Goal: Task Accomplishment & Management: Use online tool/utility

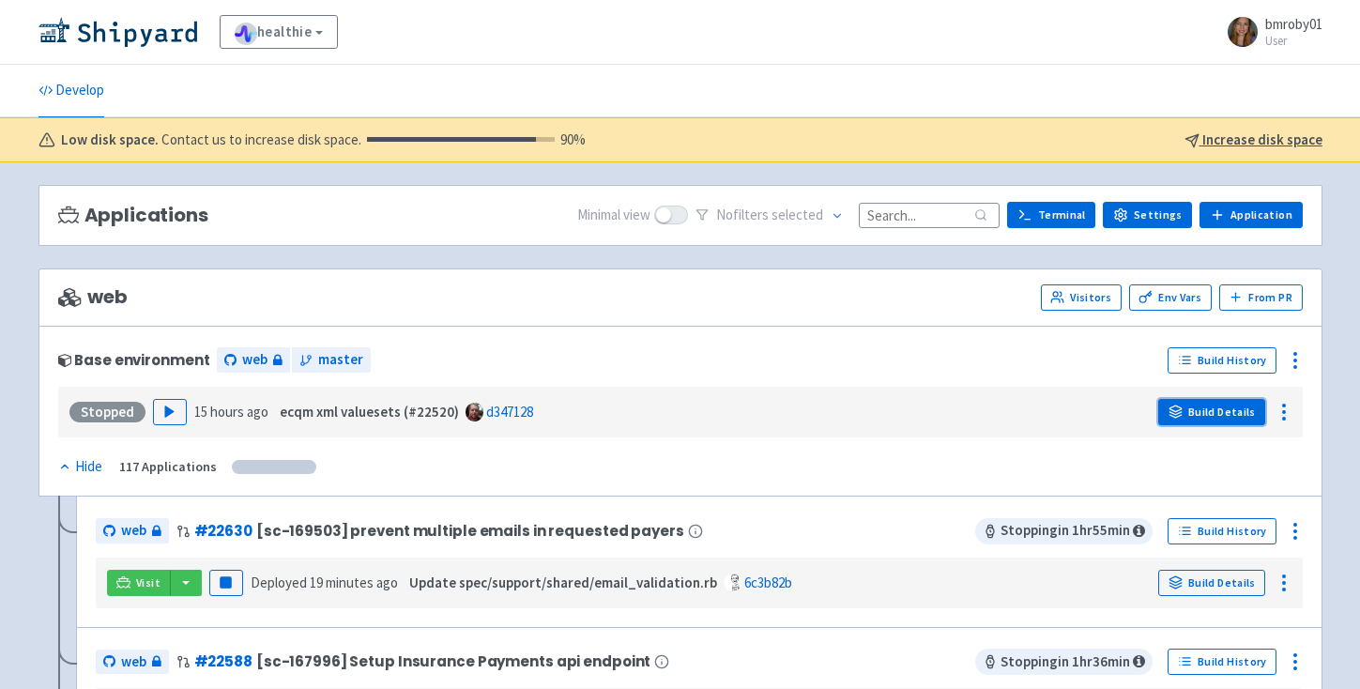
click at [1229, 415] on link "Build Details" at bounding box center [1211, 412] width 107 height 26
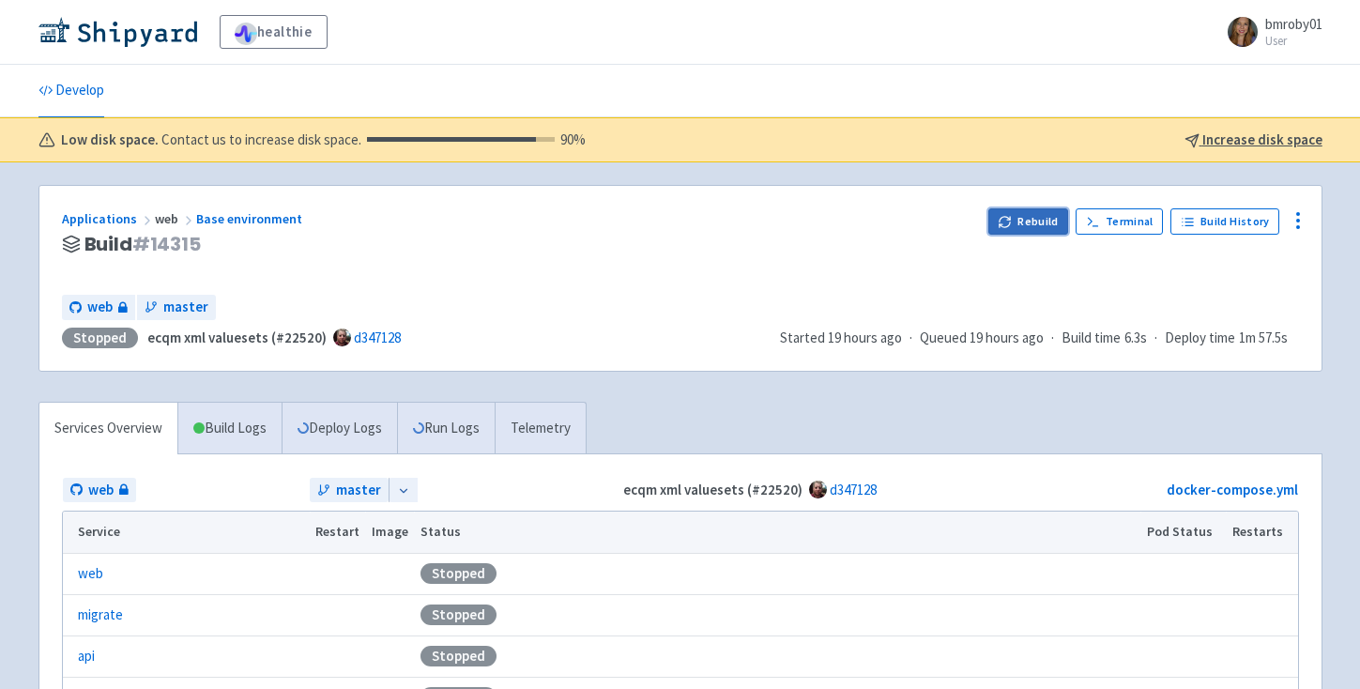
click at [1036, 229] on button "Rebuild" at bounding box center [1028, 221] width 81 height 26
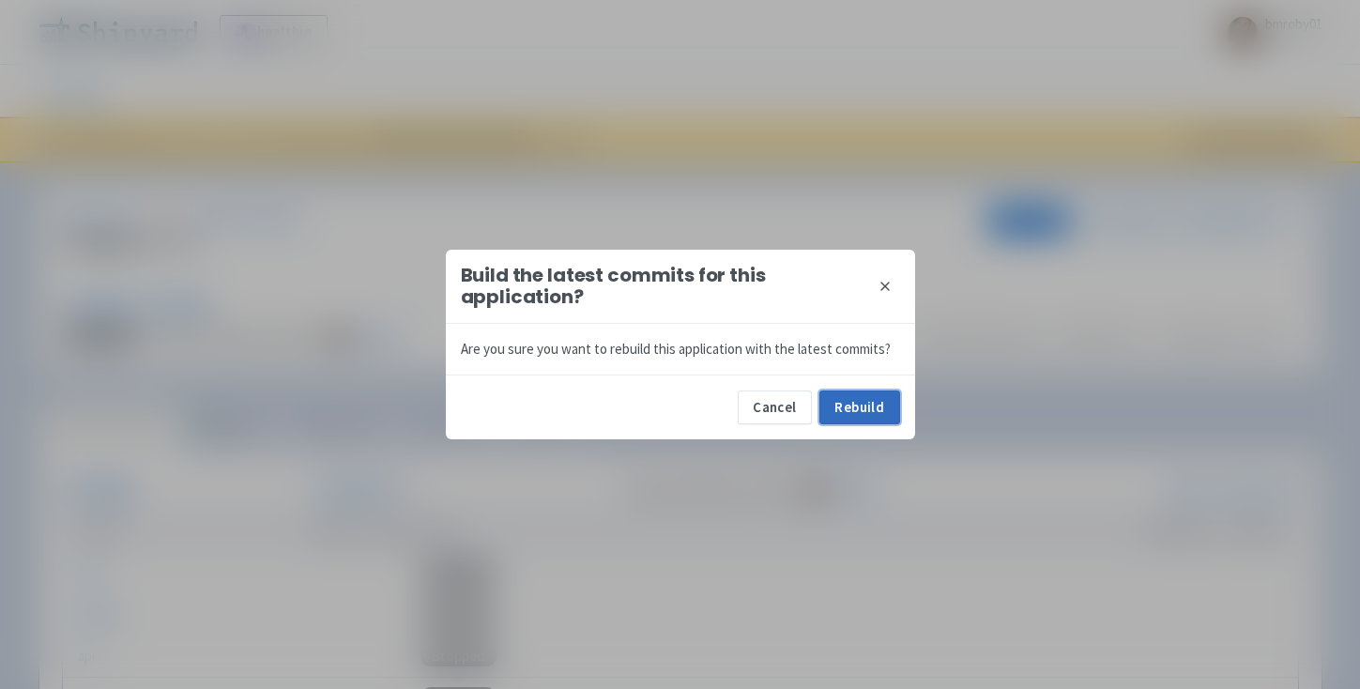
click at [871, 408] on button "Rebuild" at bounding box center [859, 407] width 81 height 34
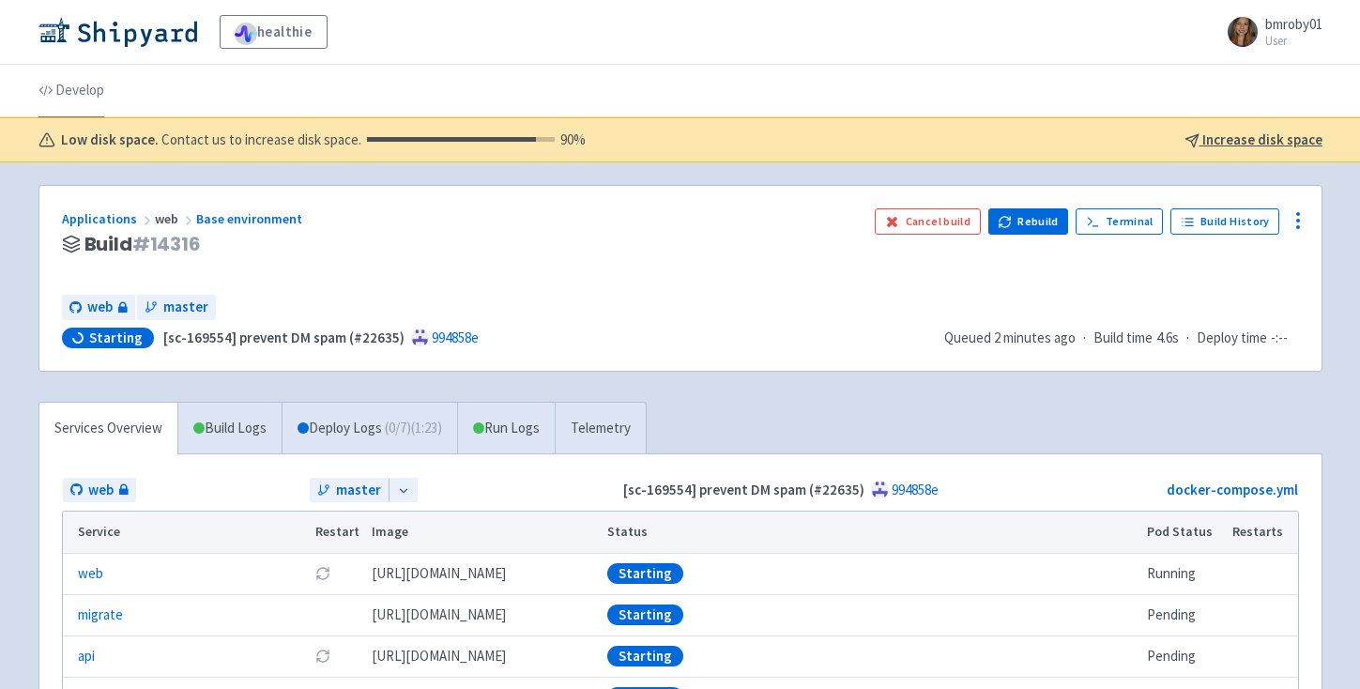
click at [58, 105] on link "Develop" at bounding box center [71, 91] width 66 height 53
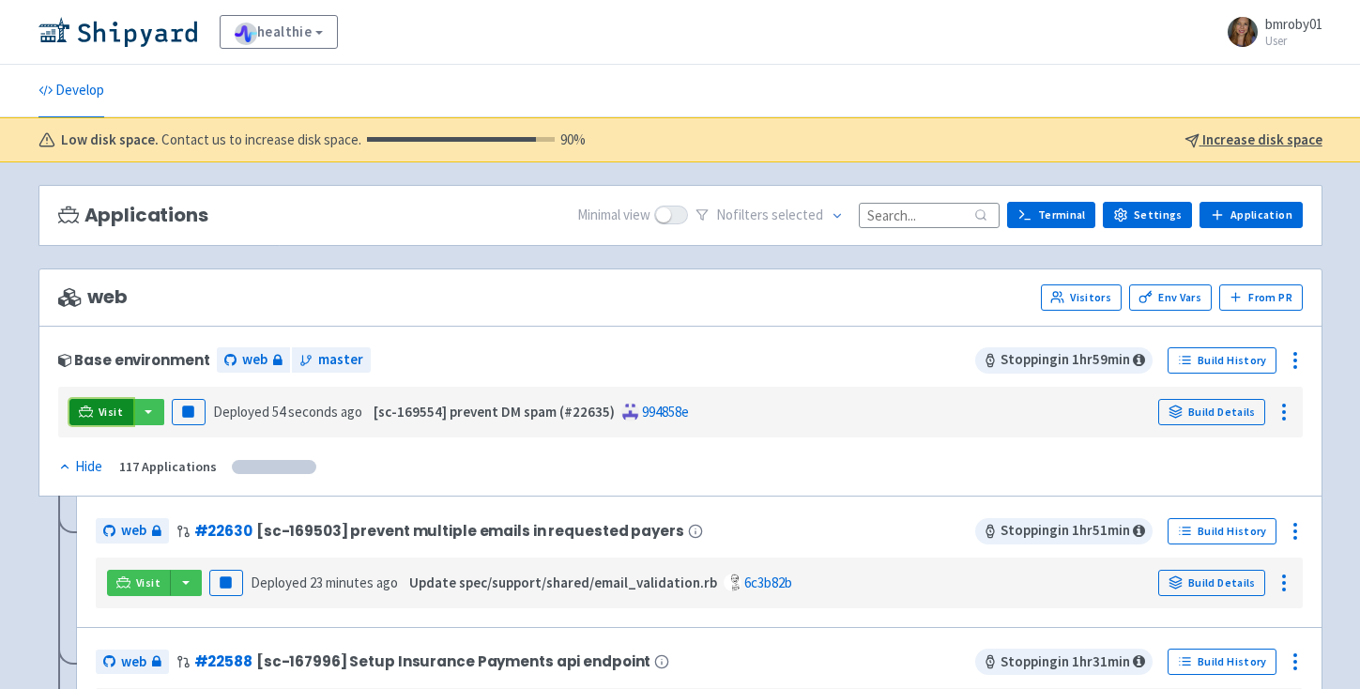
click at [100, 416] on span "Visit" at bounding box center [111, 411] width 24 height 15
